Goal: Task Accomplishment & Management: Manage account settings

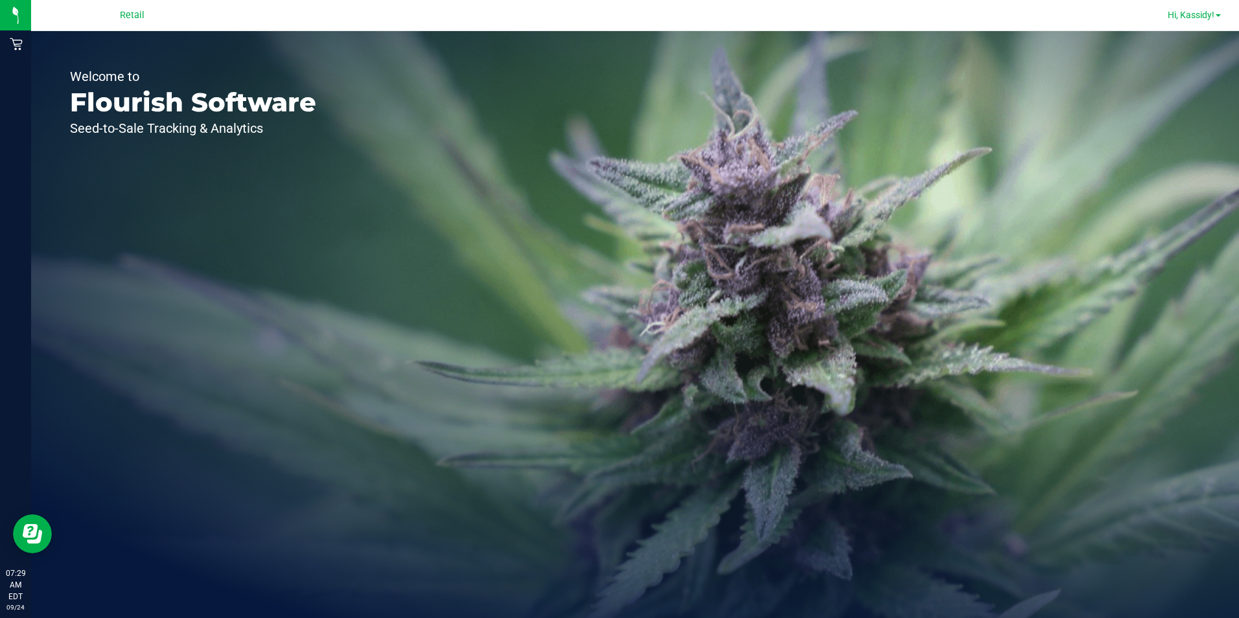
click at [1206, 13] on span "Hi, Kassidy!" at bounding box center [1190, 15] width 47 height 10
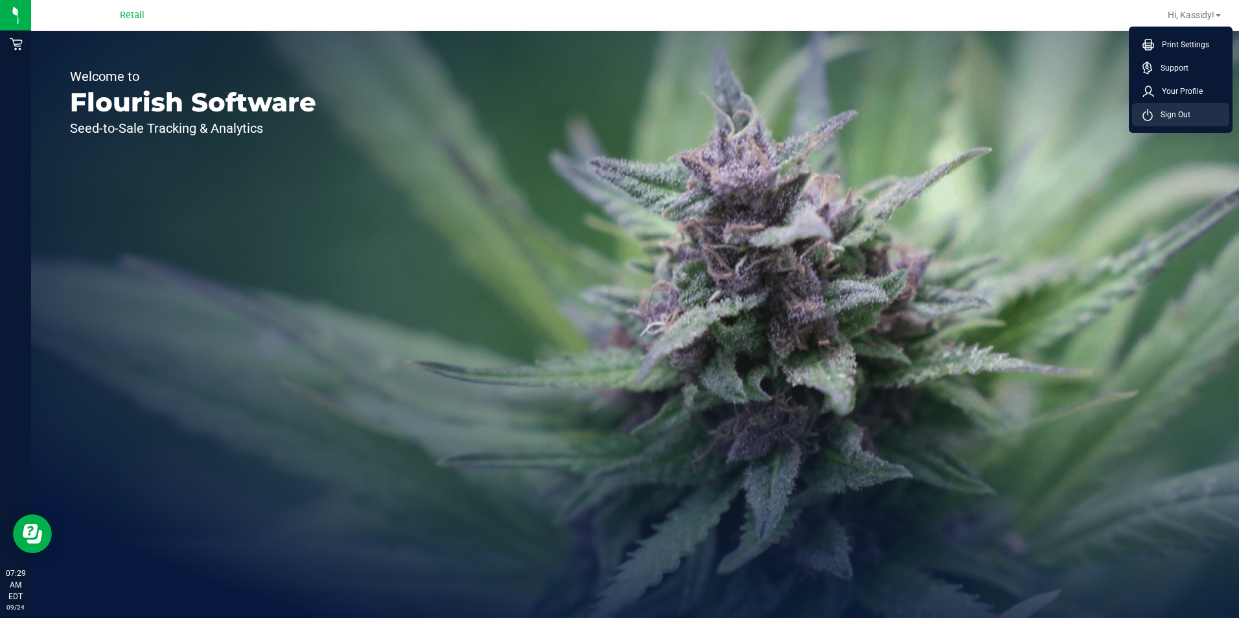
click at [1198, 109] on li "Sign Out" at bounding box center [1180, 114] width 97 height 23
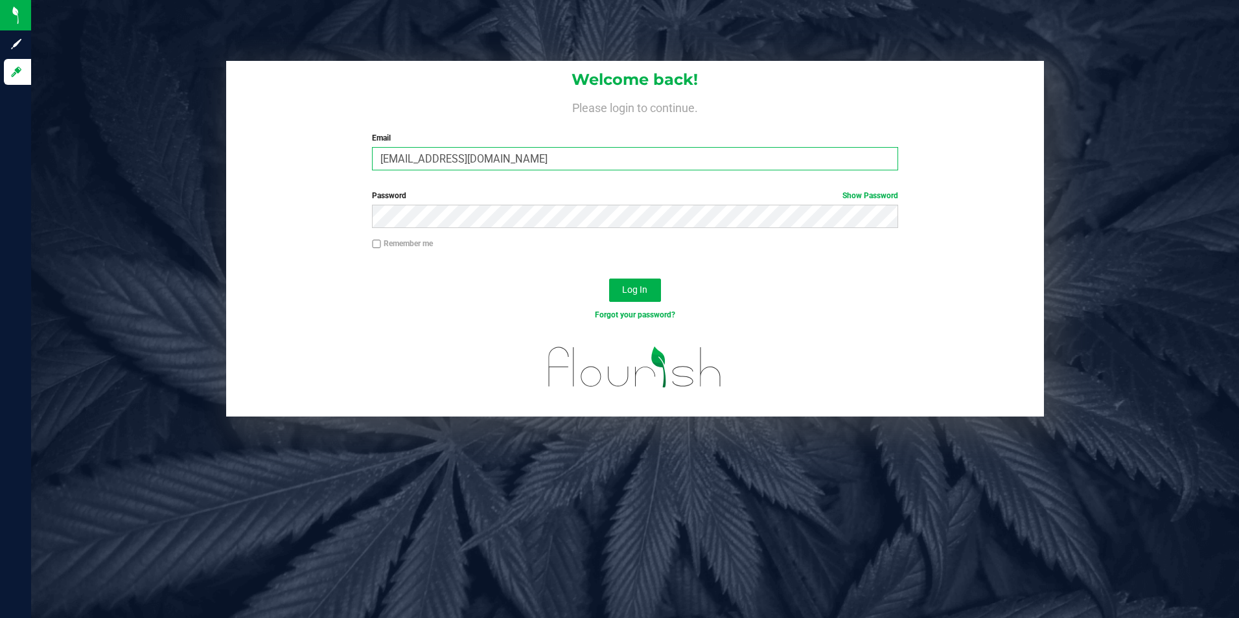
click at [596, 163] on input "[EMAIL_ADDRESS][DOMAIN_NAME]" at bounding box center [635, 158] width 526 height 23
type input "[EMAIL_ADDRESS][DOMAIN_NAME]"
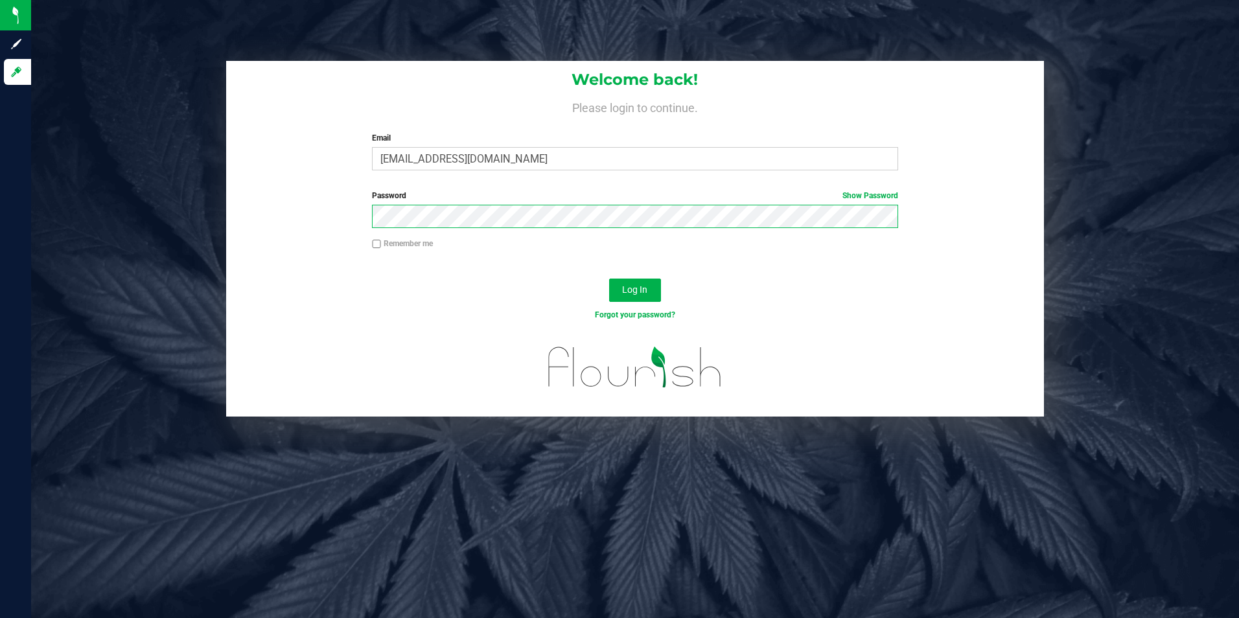
click at [154, 225] on div "Welcome back! Please login to continue. Email [PERSON_NAME][EMAIL_ADDRESS][DOMA…" at bounding box center [634, 239] width 1227 height 356
click at [609, 279] on button "Log In" at bounding box center [635, 290] width 52 height 23
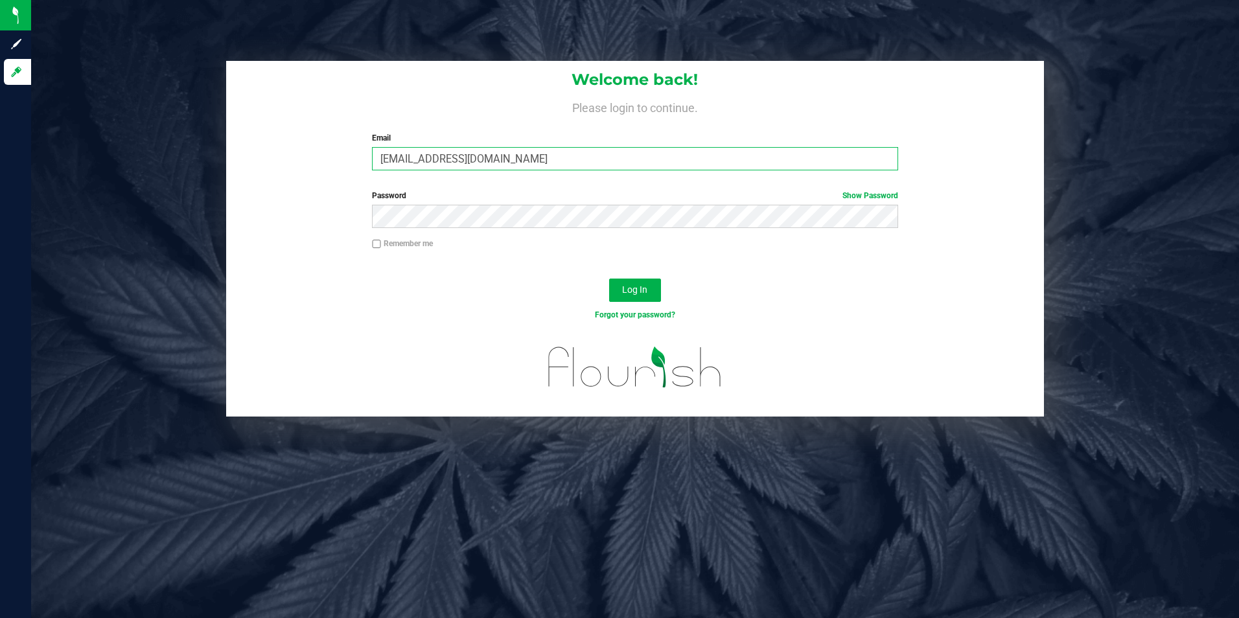
drag, startPoint x: 555, startPoint y: 162, endPoint x: 246, endPoint y: 154, distance: 309.1
click at [246, 154] on div "Welcome back! Please login to continue. Email kbernardo@slatercenter.com Requir…" at bounding box center [635, 121] width 818 height 120
type input "chodgkinson@slatercenter.com"
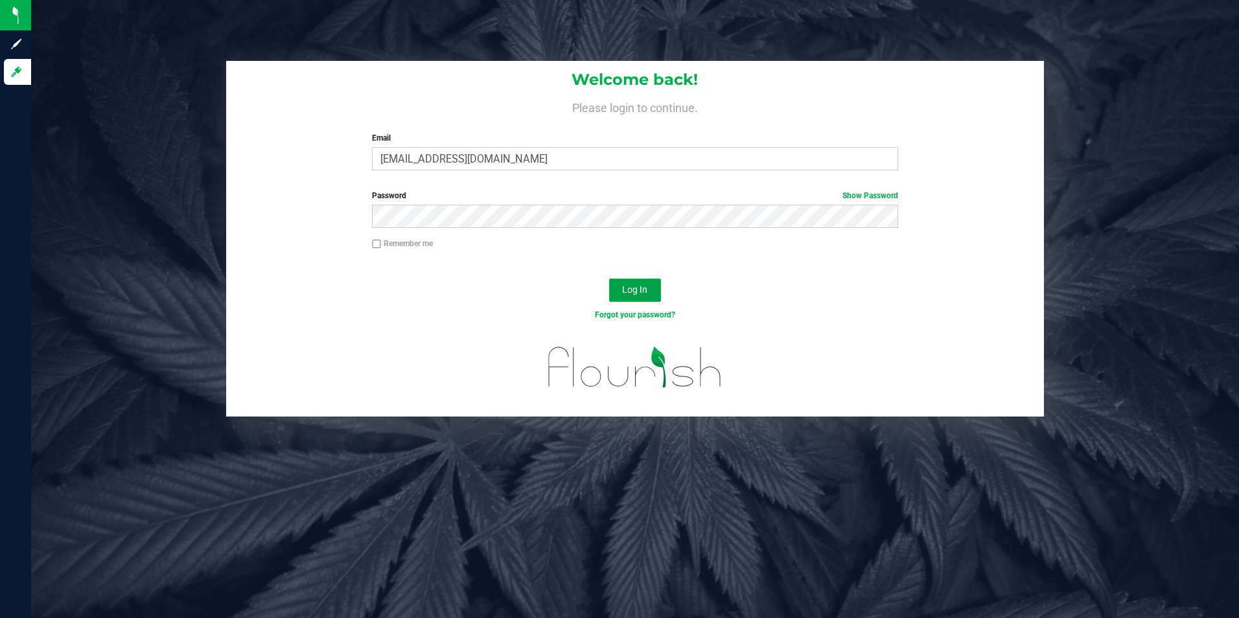
click at [619, 286] on button "Log In" at bounding box center [635, 290] width 52 height 23
